Goal: Task Accomplishment & Management: Complete application form

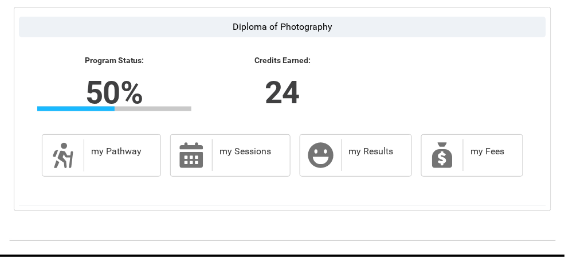
scroll to position [335, 0]
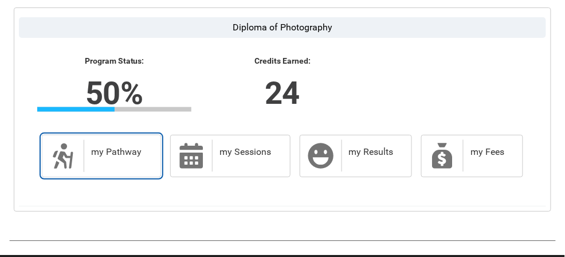
click at [141, 158] on h2 "my Pathway" at bounding box center [120, 152] width 58 height 11
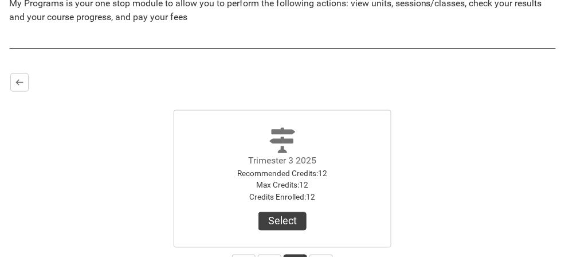
scroll to position [268, 0]
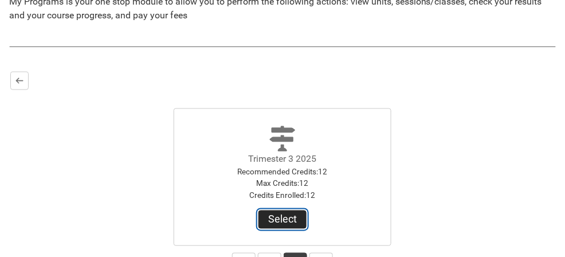
click at [294, 221] on button "Select" at bounding box center [283, 219] width 48 height 18
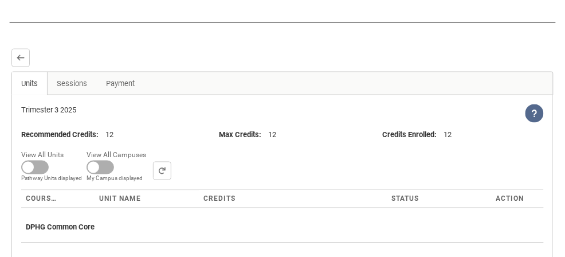
scroll to position [296, 0]
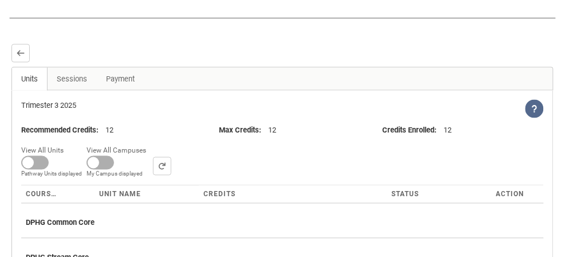
click at [509, 188] on th "Action" at bounding box center [518, 194] width 52 height 17
click at [39, 166] on span at bounding box center [35, 163] width 28 height 14
click at [68, 143] on input "View All Units All Units displayed Pathway Units displayed" at bounding box center [68, 143] width 1 height 1
checkbox input "true"
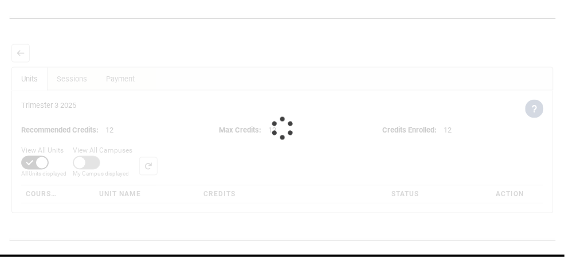
click at [88, 169] on span at bounding box center [87, 163] width 28 height 14
click at [136, 143] on input "View All Campuses Campus filter displayed My Campus displayed" at bounding box center [136, 143] width 1 height 1
checkbox input "true"
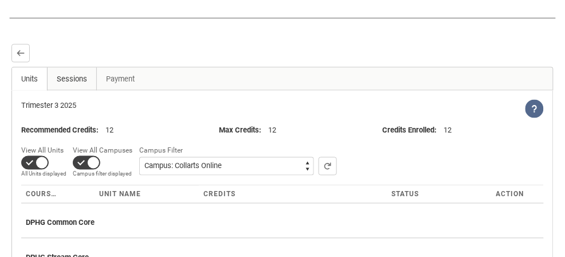
click at [77, 73] on link "Sessions" at bounding box center [72, 79] width 50 height 23
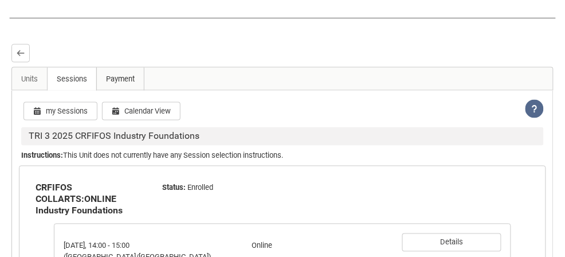
click at [127, 73] on link "Payment" at bounding box center [120, 79] width 48 height 23
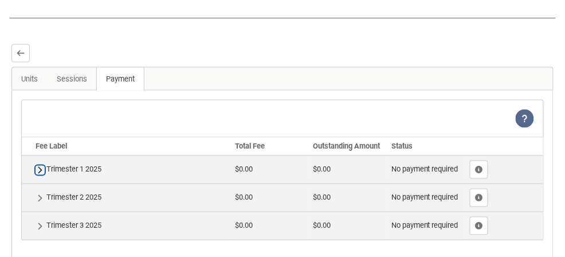
click at [38, 175] on lightning-primitive-icon "button" at bounding box center [40, 170] width 8 height 9
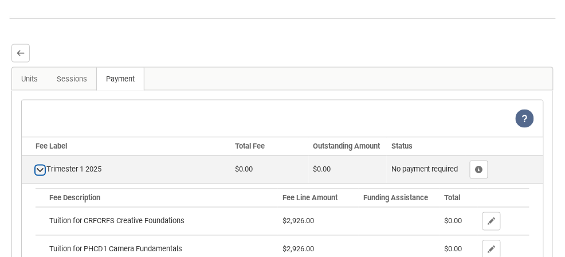
click at [40, 175] on lightning-primitive-icon "button" at bounding box center [40, 170] width 8 height 9
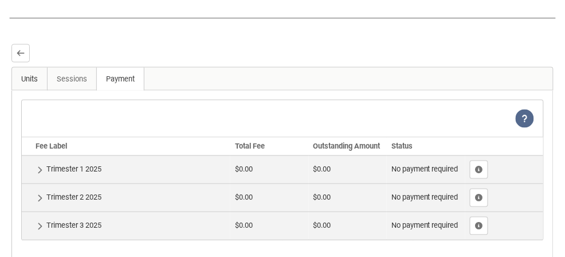
click at [33, 84] on link "Units" at bounding box center [30, 79] width 36 height 23
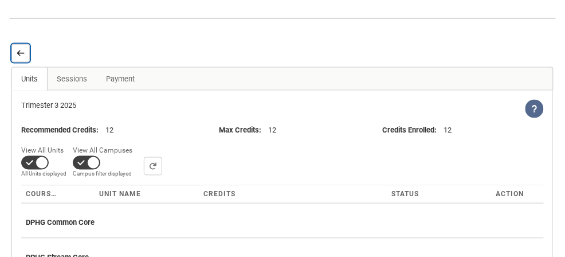
click at [19, 56] on lightning-primitive-icon "button" at bounding box center [21, 53] width 8 height 9
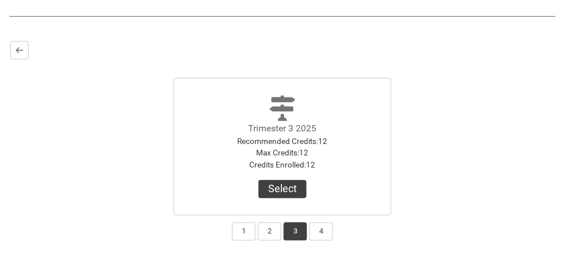
scroll to position [300, 0]
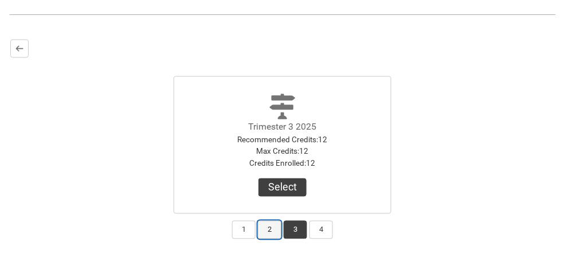
click at [272, 235] on button "2" at bounding box center [270, 230] width 24 height 18
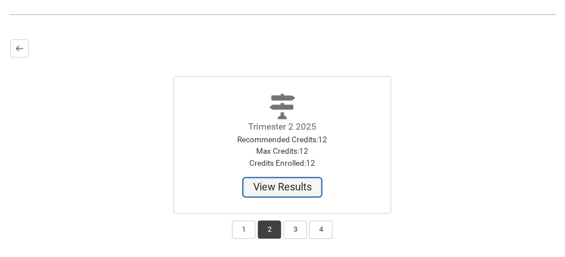
click at [305, 191] on button "View Results" at bounding box center [283, 187] width 78 height 18
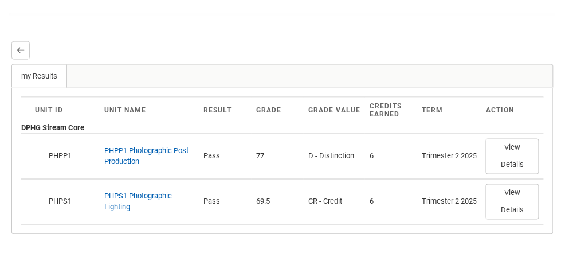
scroll to position [299, 0]
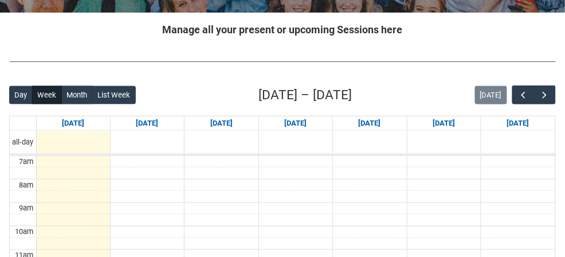
scroll to position [193, 0]
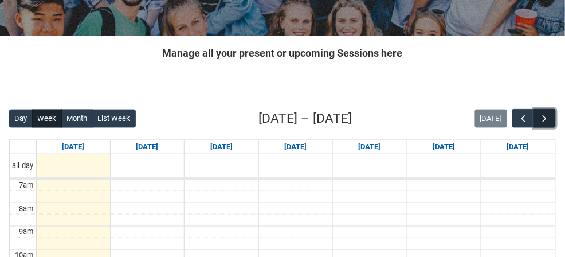
click at [546, 120] on span "button" at bounding box center [545, 118] width 11 height 11
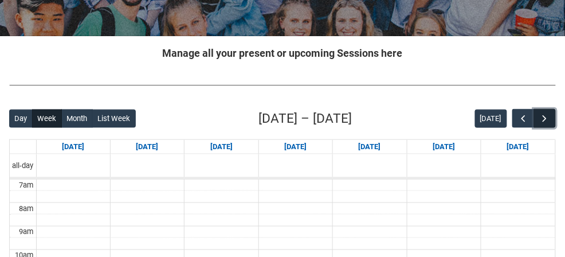
click at [544, 119] on span "button" at bounding box center [545, 118] width 11 height 11
click at [538, 123] on button "button" at bounding box center [545, 118] width 22 height 19
click at [540, 123] on span "button" at bounding box center [545, 118] width 11 height 11
click at [538, 122] on button "button" at bounding box center [545, 118] width 22 height 19
click at [522, 123] on span "button" at bounding box center [523, 118] width 11 height 11
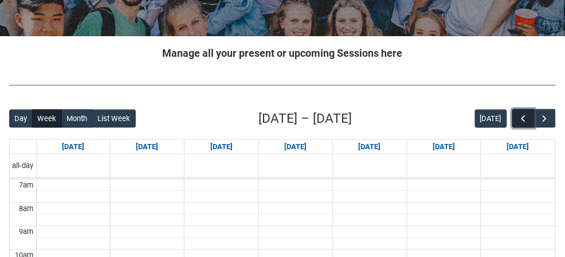
click at [521, 122] on span "button" at bounding box center [523, 118] width 11 height 11
click at [521, 120] on span "button" at bounding box center [523, 118] width 11 height 11
click at [520, 121] on span "button" at bounding box center [523, 118] width 11 height 11
click at [519, 121] on span "button" at bounding box center [523, 118] width 11 height 11
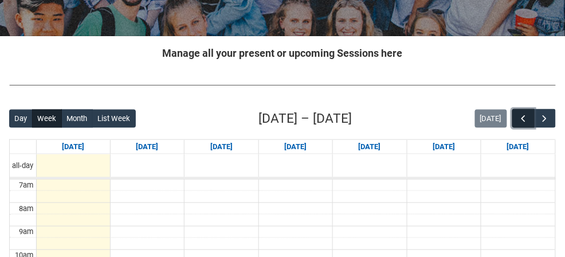
click at [518, 120] on button "button" at bounding box center [524, 118] width 22 height 19
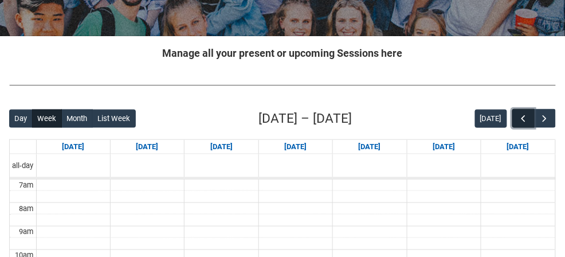
click at [516, 122] on button "button" at bounding box center [524, 118] width 22 height 19
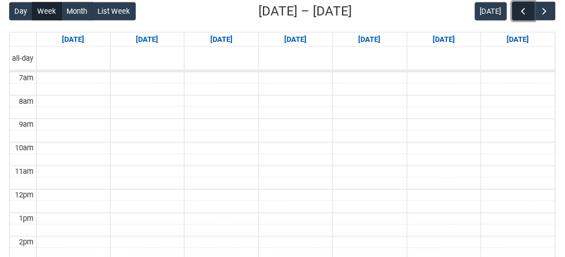
scroll to position [302, 0]
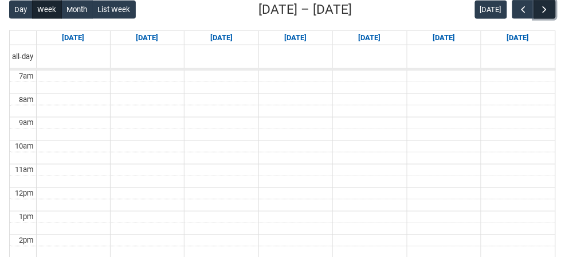
click at [541, 15] on button "button" at bounding box center [545, 9] width 22 height 19
click at [550, 16] on button "button" at bounding box center [545, 9] width 22 height 19
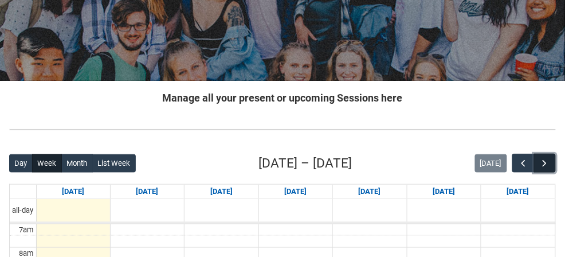
scroll to position [0, 0]
